Goal: Task Accomplishment & Management: Complete application form

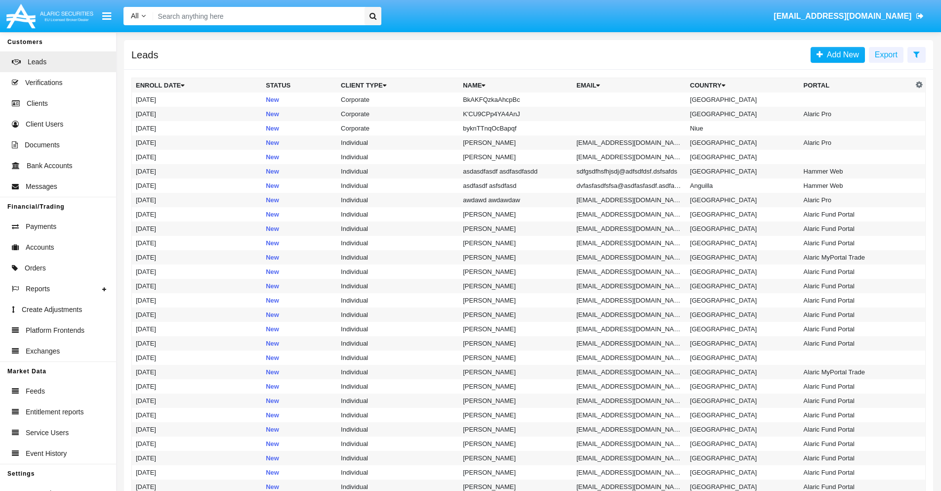
click at [917, 54] on icon at bounding box center [917, 54] width 6 height 8
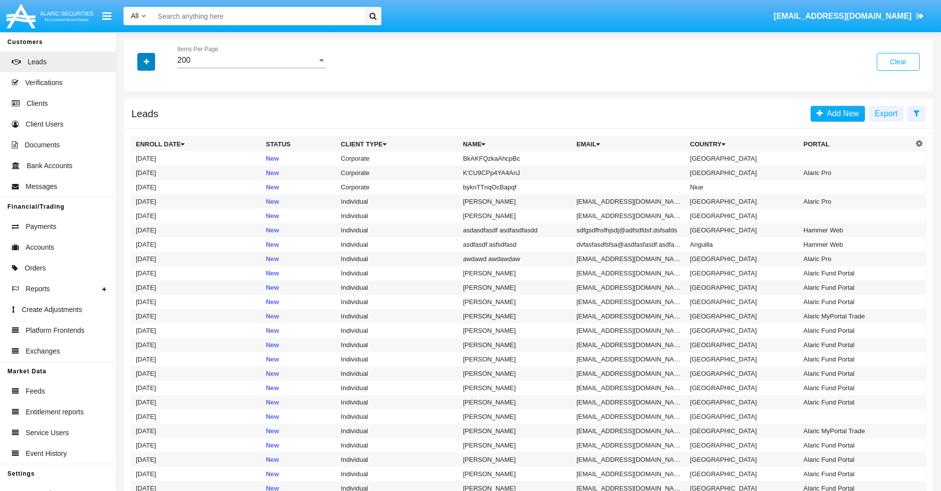
click at [146, 61] on icon "button" at bounding box center [146, 61] width 5 height 7
click at [154, 111] on span "Name" at bounding box center [154, 111] width 21 height 12
click at [136, 115] on input "Name" at bounding box center [135, 115] width 0 height 0
checkbox input "true"
click at [146, 61] on icon "button" at bounding box center [146, 61] width 5 height 7
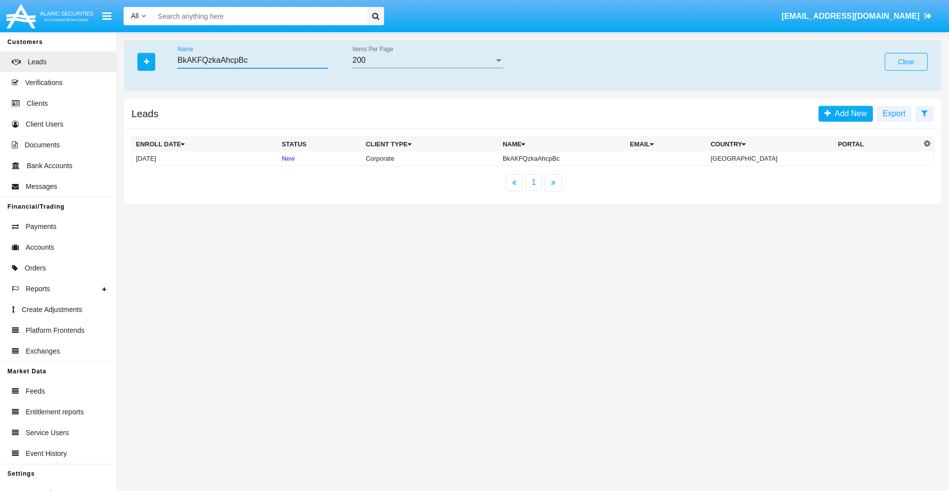
type input "BkAKFQzkaAhcpBc"
click at [570, 158] on td "BkAKFQzkaAhcpBc" at bounding box center [562, 158] width 127 height 15
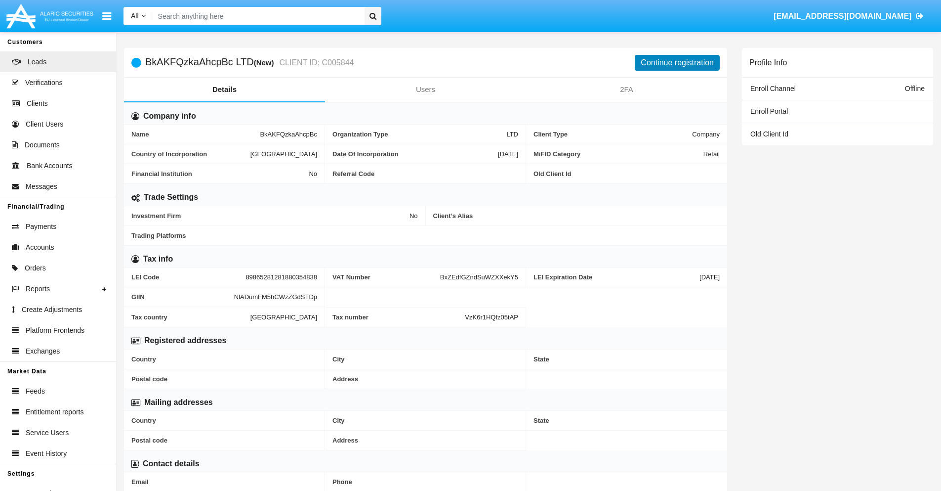
click at [677, 62] on button "Continue registration" at bounding box center [677, 63] width 85 height 16
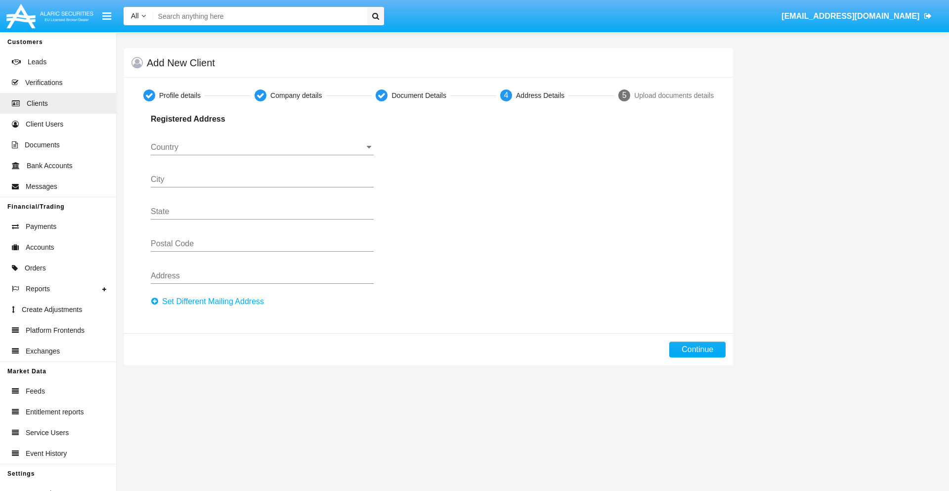
click at [210, 301] on button "Set Different Mailing Address" at bounding box center [210, 302] width 119 height 16
click at [697, 349] on button "Continue" at bounding box center [697, 349] width 56 height 16
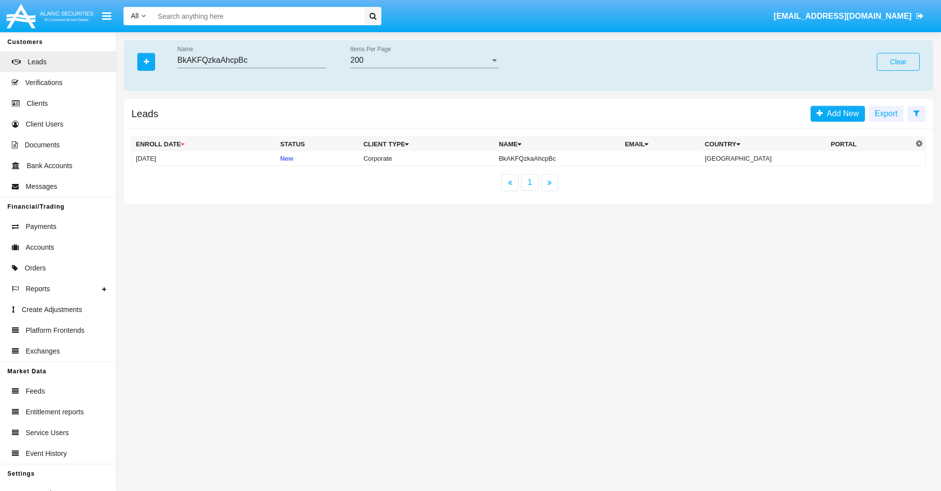
click at [898, 62] on button "Clear" at bounding box center [898, 62] width 43 height 18
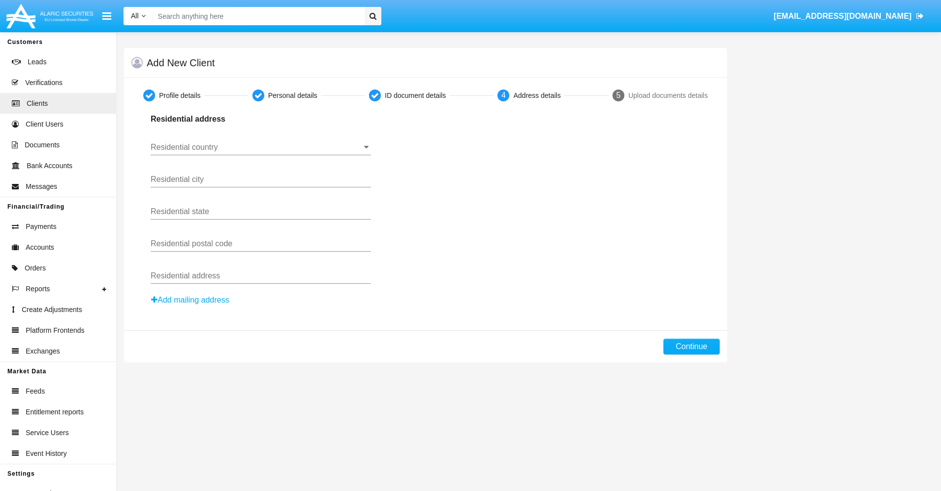
click at [191, 300] on button "Add mailing address" at bounding box center [190, 300] width 79 height 13
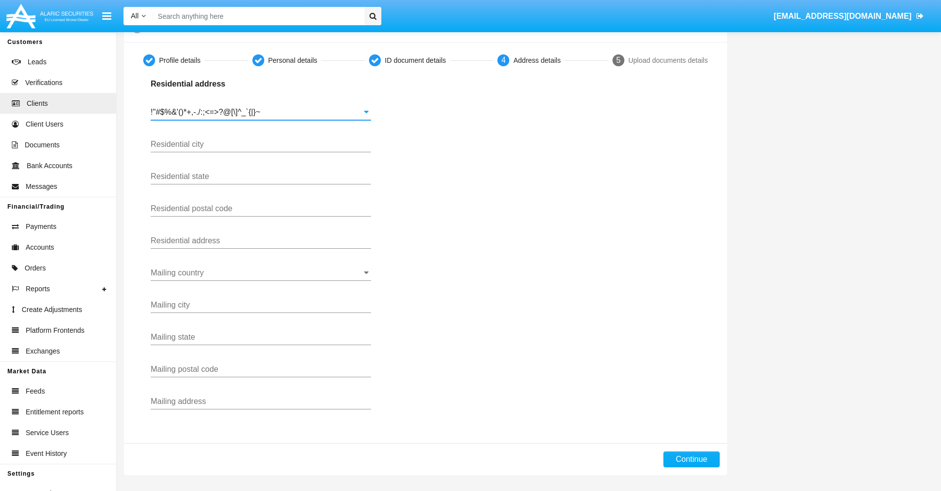
type input "!"#$%&'()*+,-./:;<=>?@[\]^_`{|}~"
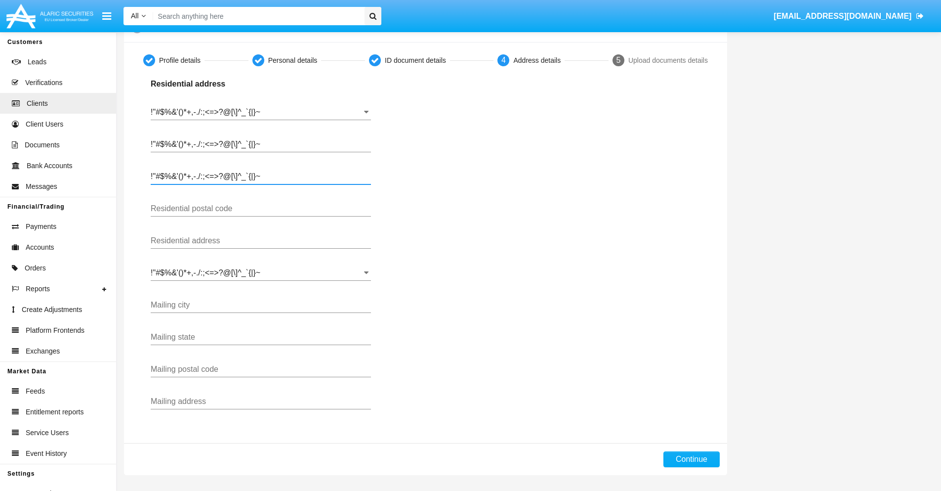
type input "!"#$%&'()*+,-./:;<=>?@[\]^_`{|}~"
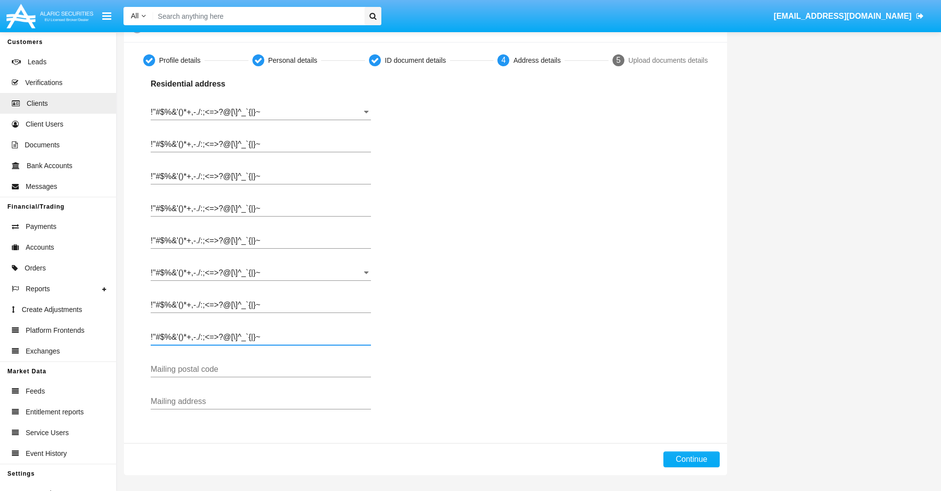
type input "!"#$%&'()*+,-./:;<=>?@[\]^_`{|}~"
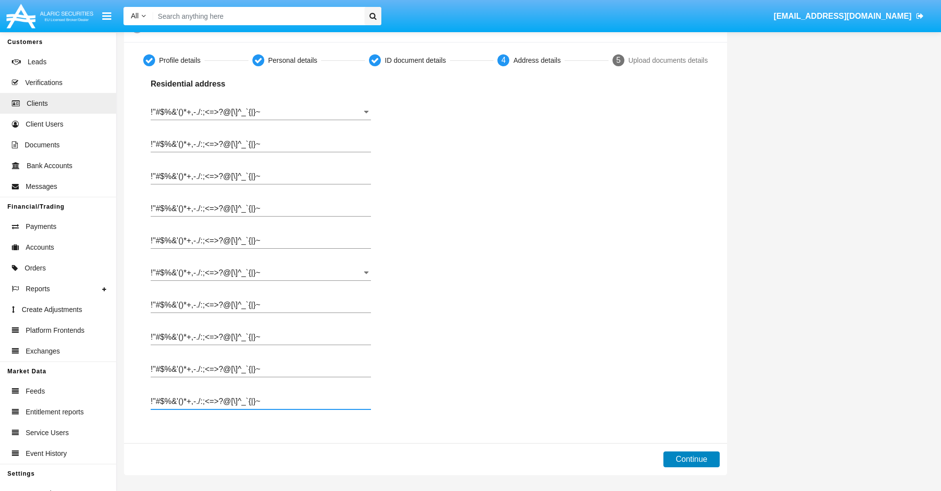
click at [691, 459] on button "Continue" at bounding box center [692, 459] width 56 height 16
